Goal: Transaction & Acquisition: Purchase product/service

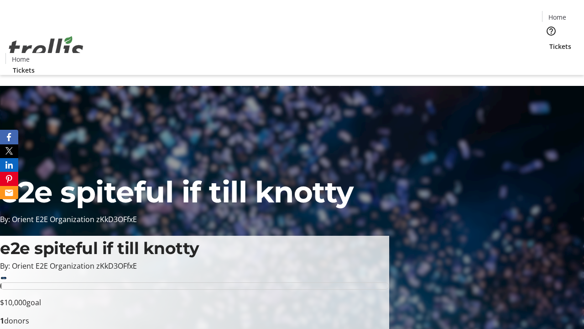
click at [550, 42] on span "Tickets" at bounding box center [561, 47] width 22 height 10
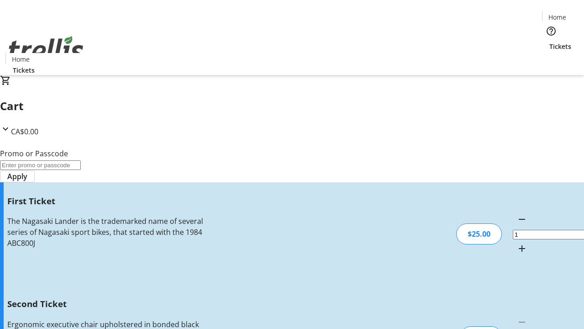
type input "2"
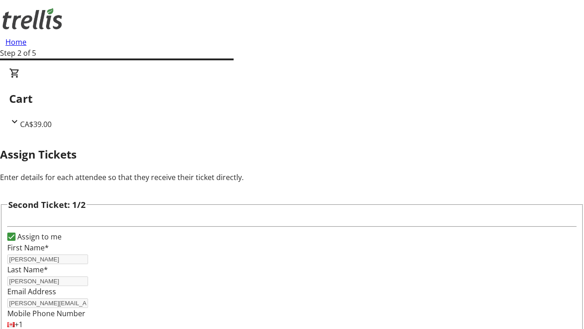
type input "[PERSON_NAME]"
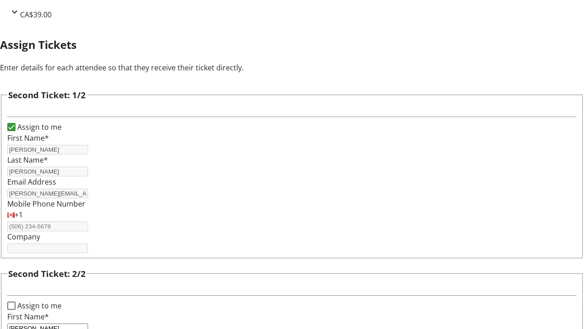
type input "[PERSON_NAME]"
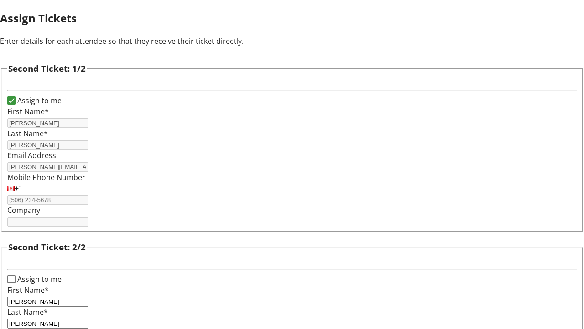
type input "[PERSON_NAME][EMAIL_ADDRESS][DOMAIN_NAME]"
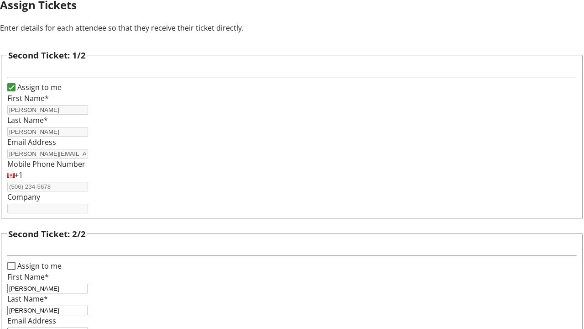
scroll to position [0, 0]
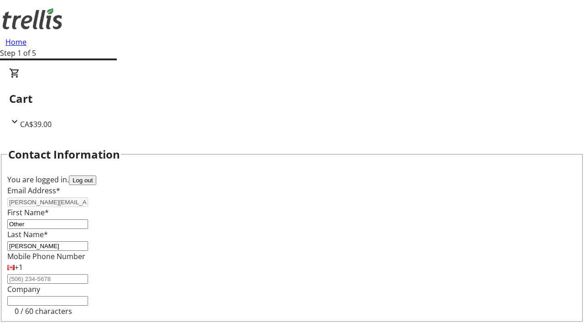
type input "Other"
type input "Name"
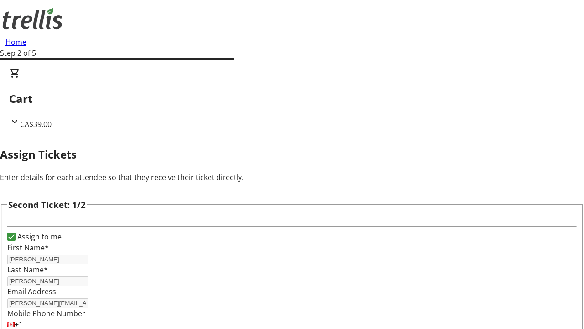
scroll to position [107, 0]
